Goal: Information Seeking & Learning: Learn about a topic

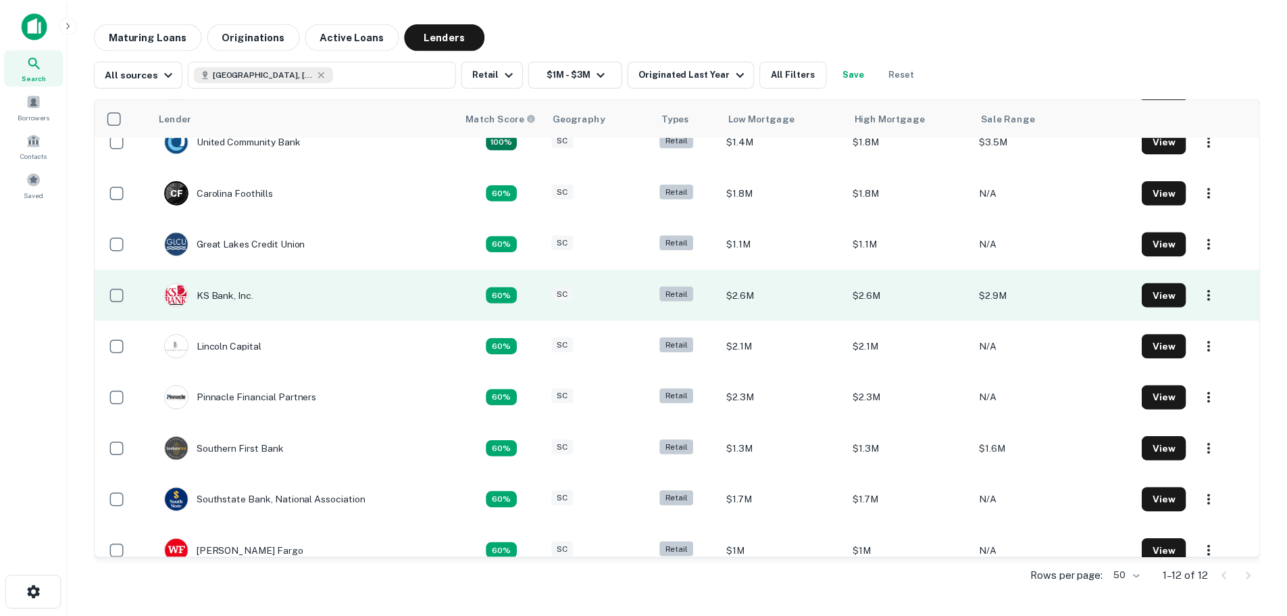
scroll to position [194, 0]
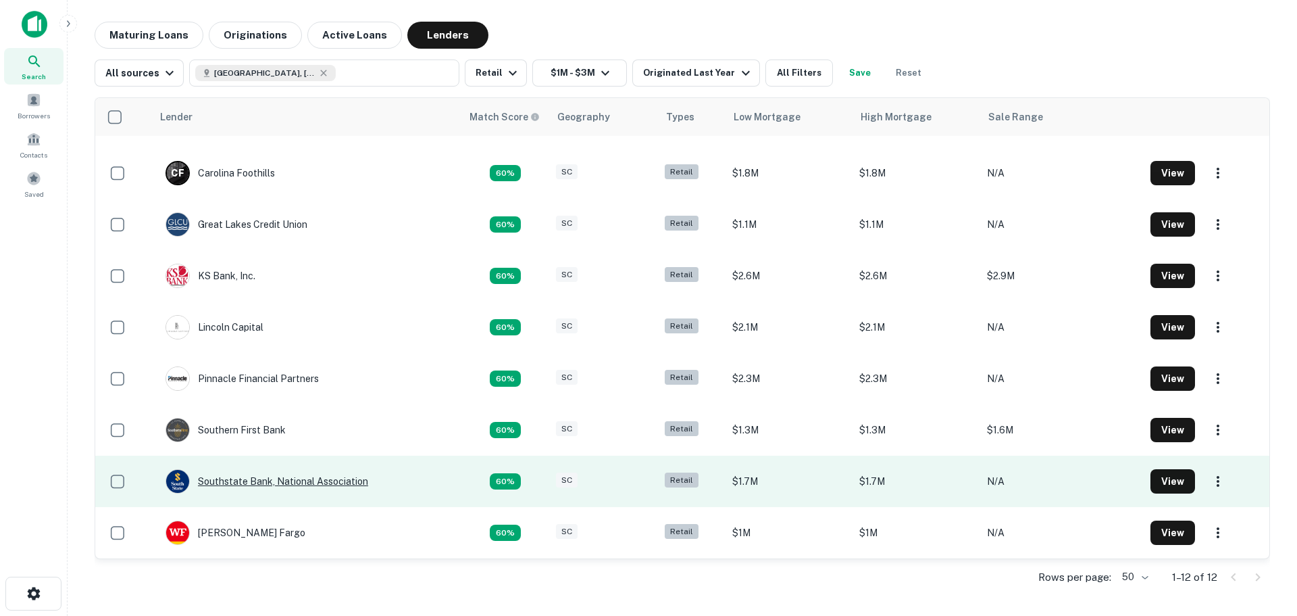
click at [251, 484] on div "Southstate Bank, National Association" at bounding box center [267, 481] width 203 height 24
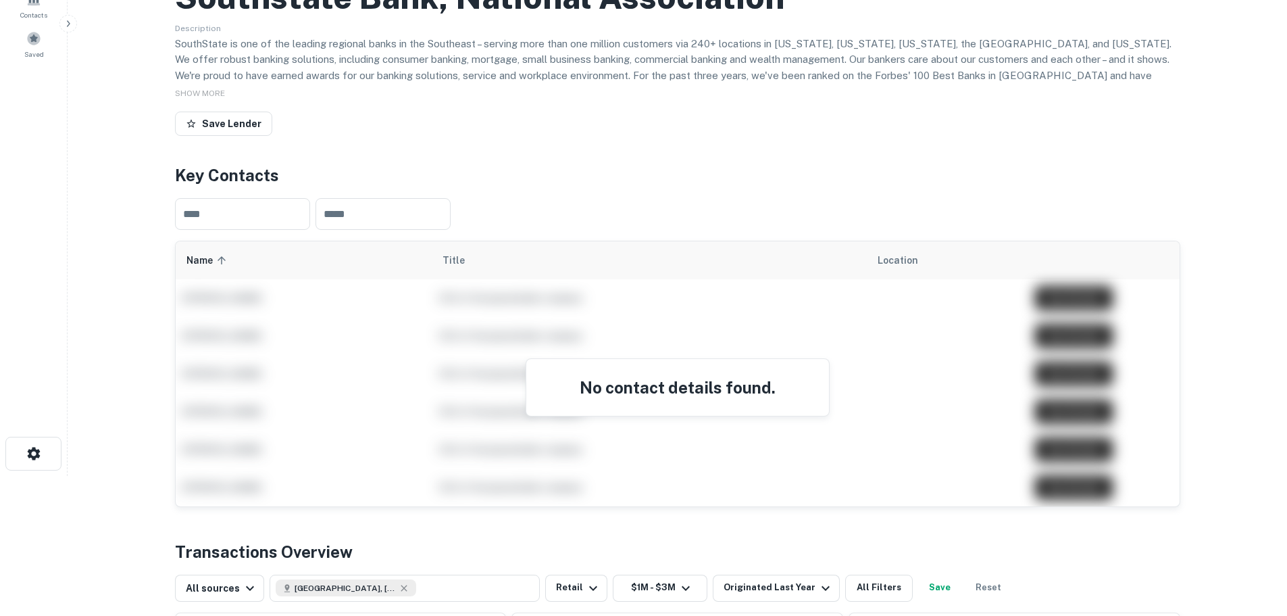
scroll to position [405, 0]
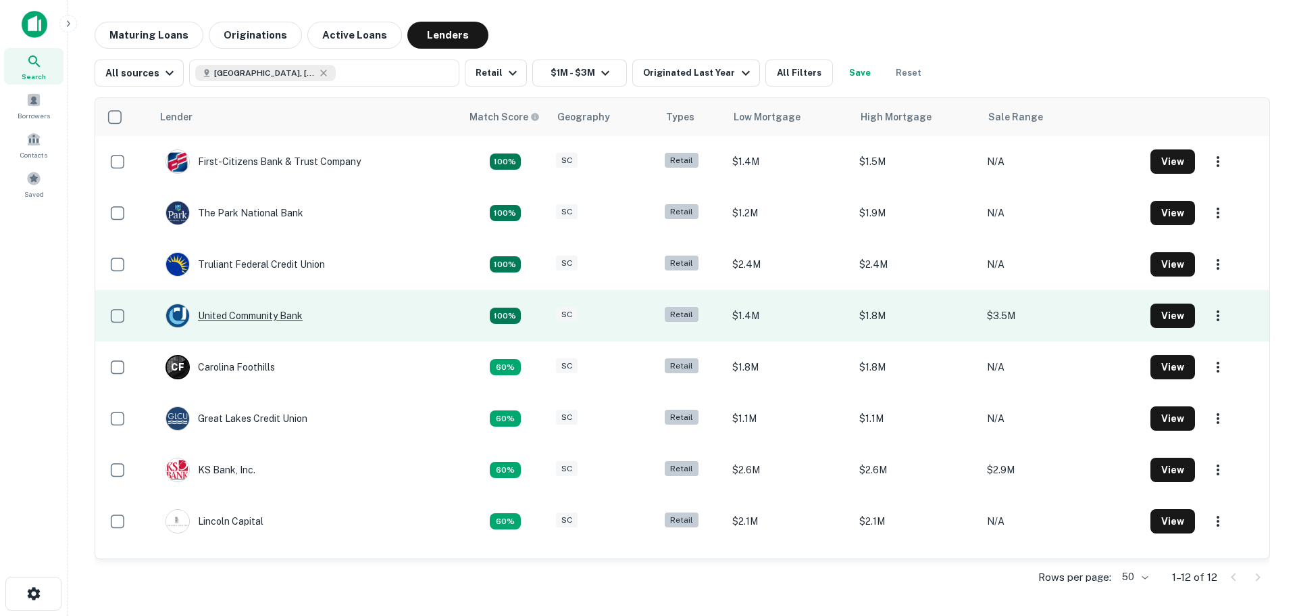
click at [261, 319] on div "United Community Bank" at bounding box center [234, 315] width 137 height 24
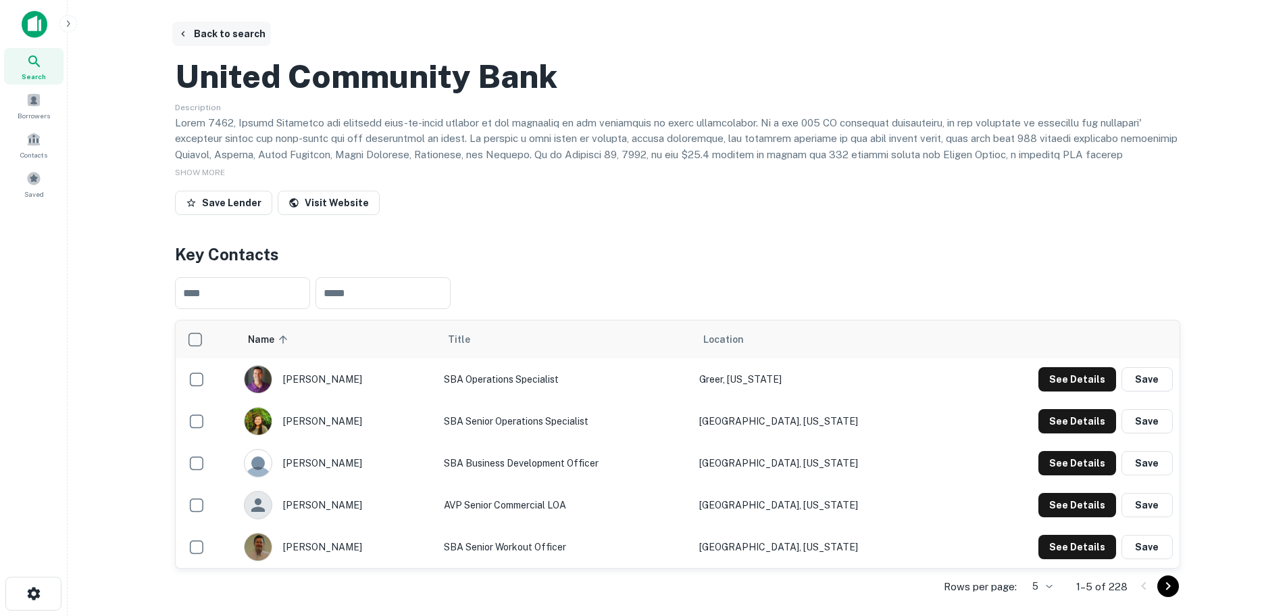
click at [214, 34] on button "Back to search" at bounding box center [221, 34] width 99 height 24
